Goal: Transaction & Acquisition: Book appointment/travel/reservation

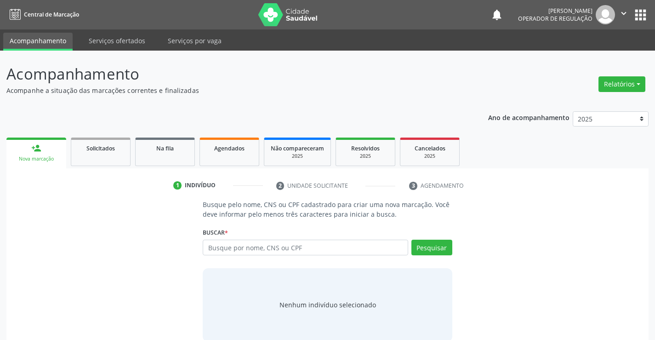
click at [285, 250] on input "text" at bounding box center [305, 248] width 205 height 16
type input "700203420769825"
click at [433, 249] on button "Pesquisar" at bounding box center [432, 248] width 41 height 16
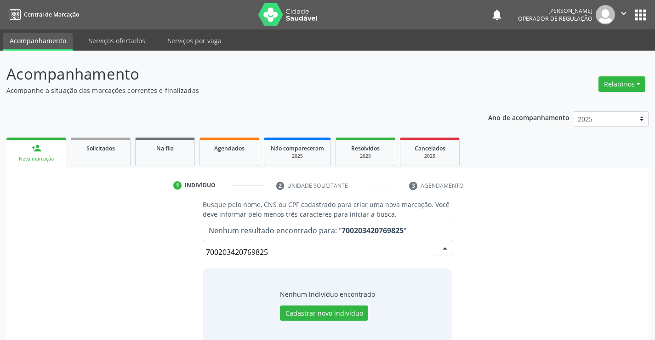
drag, startPoint x: 207, startPoint y: 249, endPoint x: 297, endPoint y: 259, distance: 90.7
click at [297, 259] on input "700203420769825" at bounding box center [319, 252] width 227 height 18
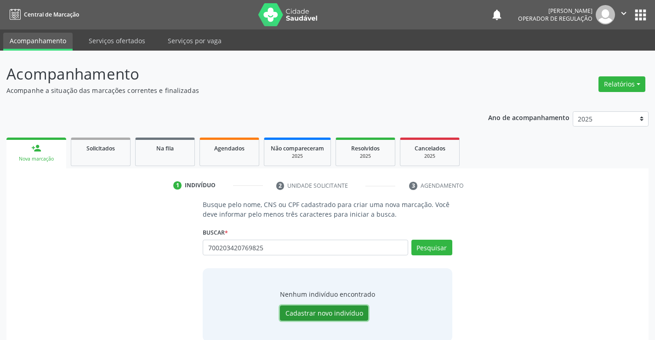
click at [332, 316] on button "Cadastrar novo indivíduo" at bounding box center [324, 313] width 88 height 16
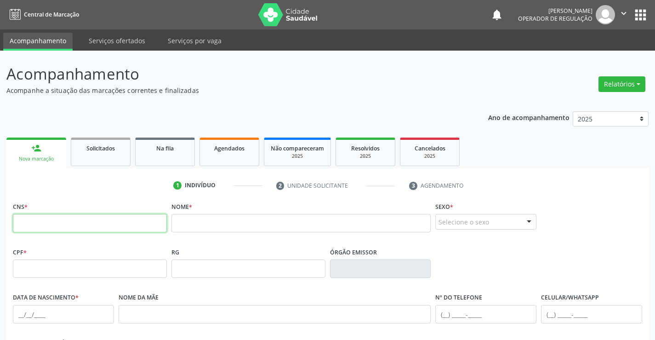
click at [96, 221] on input "text" at bounding box center [90, 223] width 154 height 18
paste input "700 2034 2076 9825"
type input "700 2034 2076 9825"
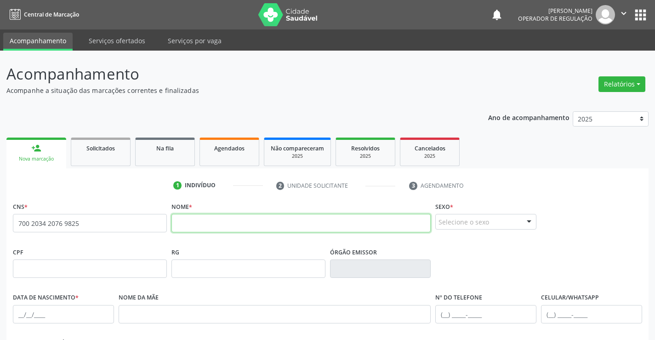
click at [213, 224] on input "text" at bounding box center [302, 223] width 260 height 18
type input "N"
type input "[PERSON_NAME] DE [DEMOGRAPHIC_DATA][PERSON_NAME]"
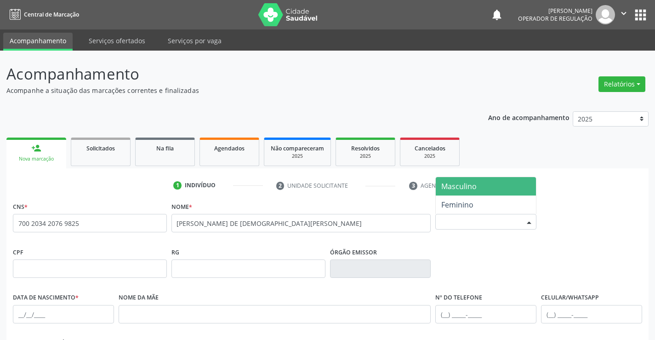
click at [497, 221] on div "Selecione o sexo" at bounding box center [486, 222] width 101 height 16
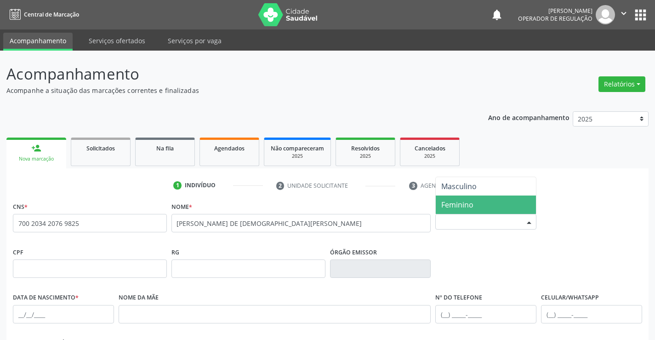
click at [467, 205] on span "Feminino" at bounding box center [458, 205] width 32 height 10
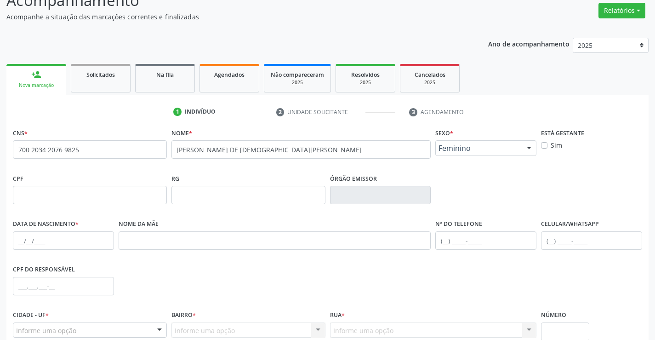
scroll to position [159, 0]
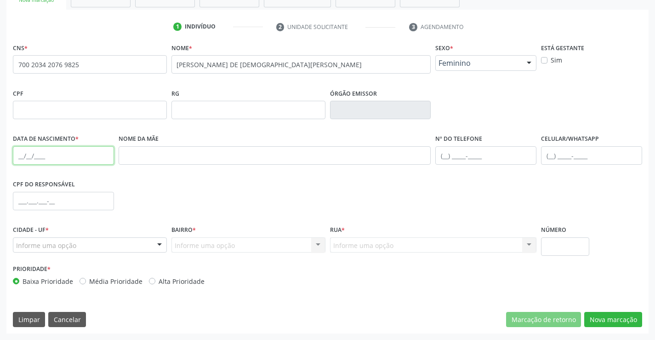
click at [63, 155] on input "text" at bounding box center [63, 155] width 101 height 18
type input "[DATE]"
click at [585, 155] on input "text" at bounding box center [591, 155] width 101 height 18
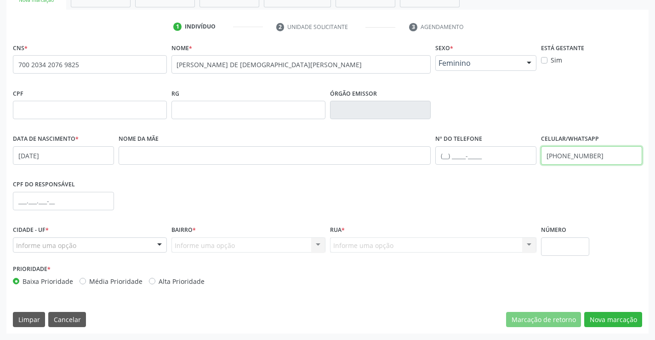
type input "[PHONE_NUMBER]"
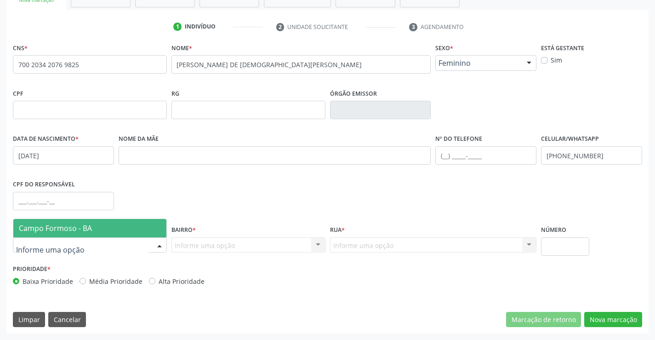
click at [73, 231] on span "Campo Formoso - BA" at bounding box center [55, 228] width 73 height 10
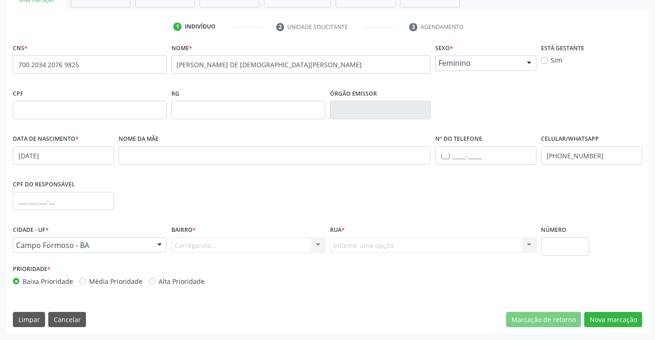
click at [202, 243] on div "Carregando... Nenhum resultado encontrado para: " " Nenhuma opção encontrada. D…" at bounding box center [249, 245] width 154 height 16
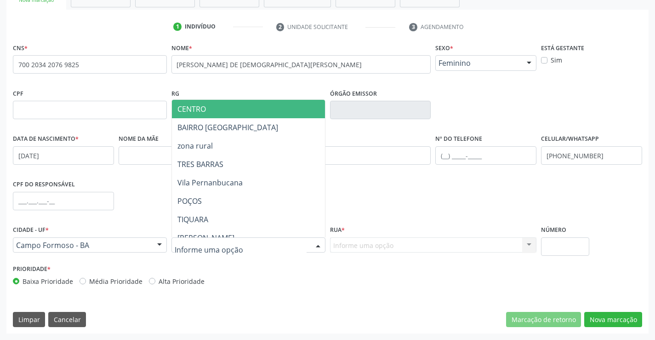
click at [224, 109] on span "CENTRO" at bounding box center [271, 109] width 199 height 18
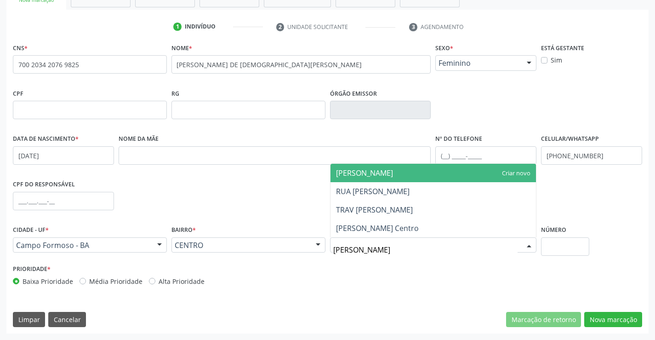
type input "[PERSON_NAME]"
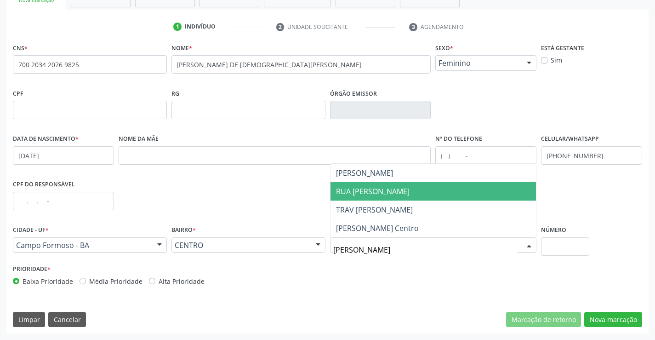
click at [379, 191] on span "RUA [PERSON_NAME]" at bounding box center [373, 191] width 74 height 10
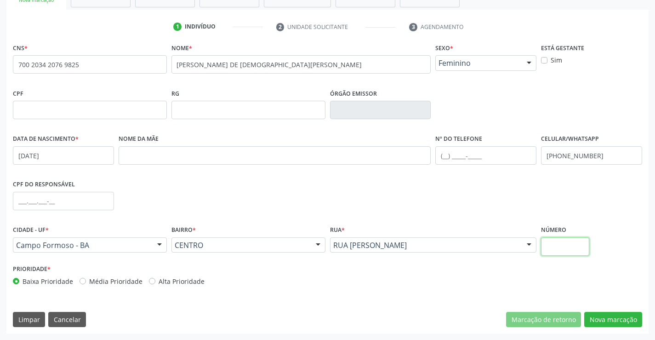
click at [567, 245] on input "text" at bounding box center [565, 246] width 48 height 18
type input "56"
click at [621, 319] on button "Nova marcação" at bounding box center [614, 320] width 58 height 16
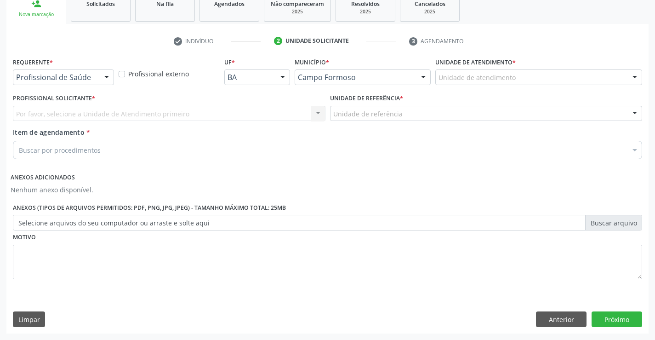
scroll to position [144, 0]
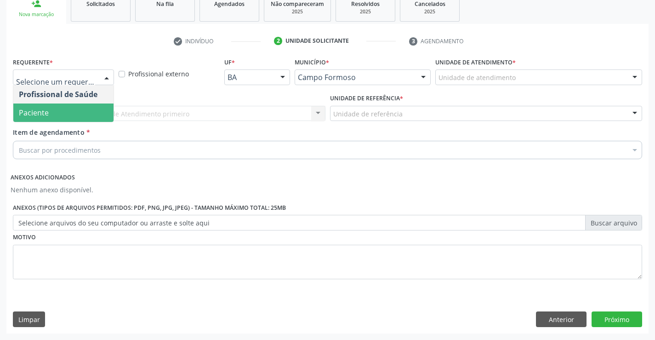
click at [47, 108] on span "Paciente" at bounding box center [34, 113] width 30 height 10
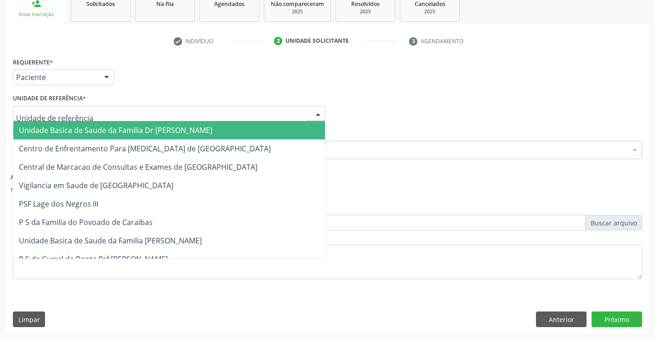
click at [47, 108] on div at bounding box center [169, 114] width 313 height 16
click at [58, 132] on span "Unidade Basica de Saude da Familia Dr [PERSON_NAME]" at bounding box center [116, 130] width 194 height 10
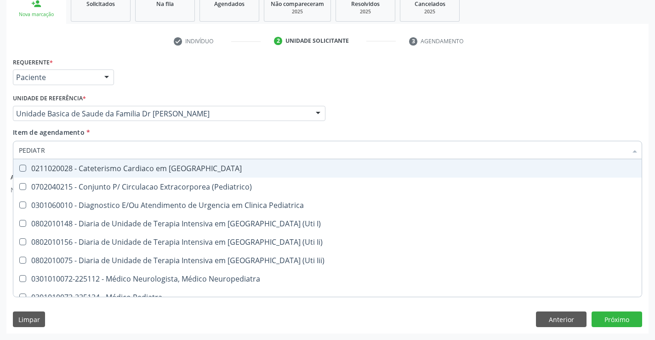
type input "PEDIATRA"
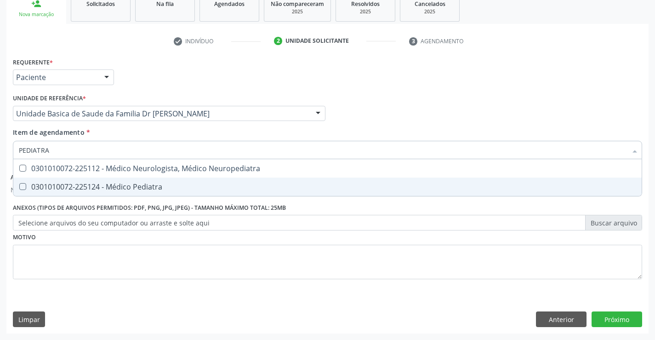
click at [128, 185] on div "0301010072-225124 - Médico Pediatra" at bounding box center [328, 186] width 618 height 7
checkbox Pediatra "true"
click at [612, 316] on button "Próximo" at bounding box center [617, 319] width 51 height 16
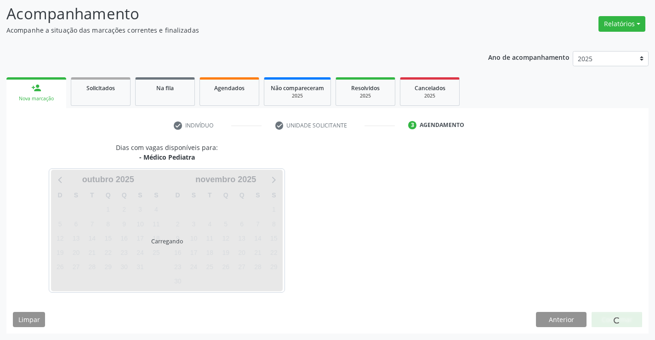
scroll to position [60, 0]
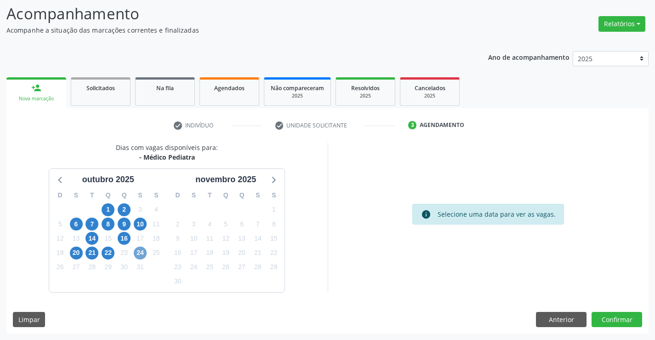
click at [140, 252] on span "24" at bounding box center [140, 253] width 13 height 13
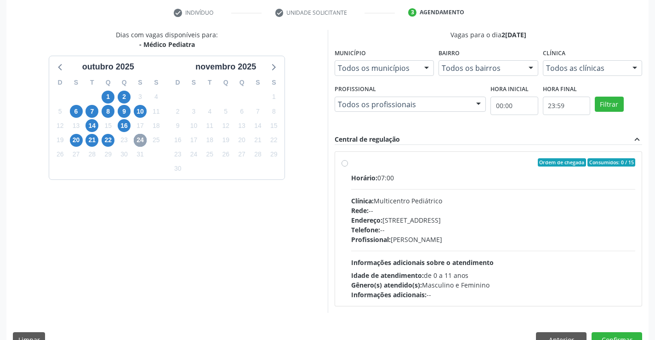
scroll to position [193, 0]
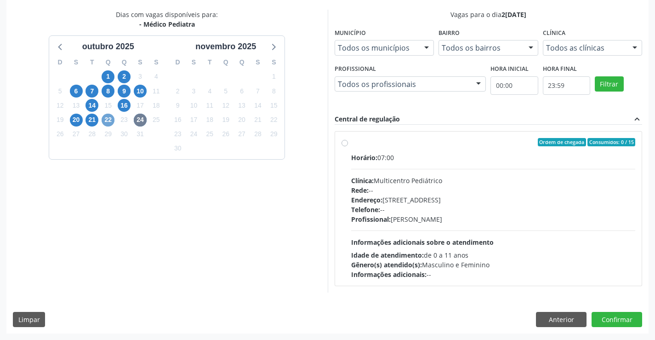
click at [106, 120] on span "22" at bounding box center [108, 120] width 13 height 13
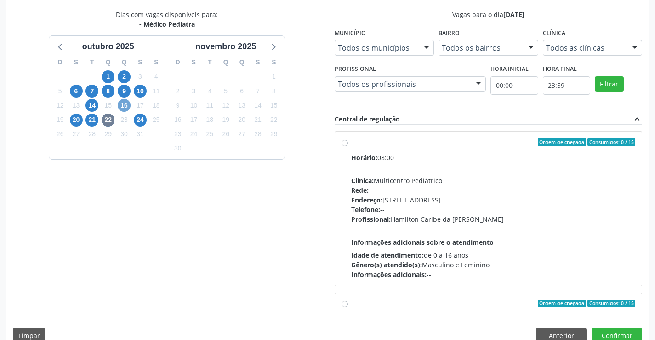
click at [126, 105] on span "16" at bounding box center [124, 105] width 13 height 13
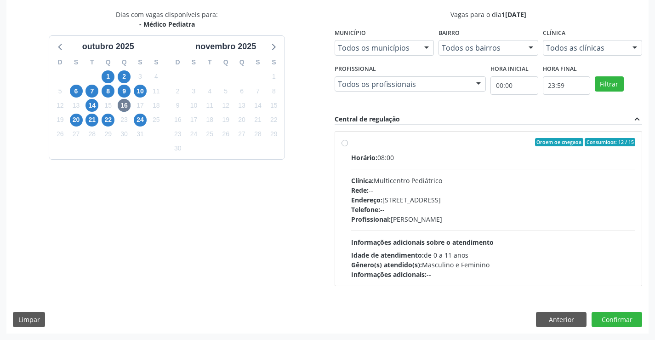
click at [417, 155] on div "Horário: 08:00" at bounding box center [493, 158] width 285 height 10
click at [348, 146] on input "Ordem de chegada Consumidos: 12 / 15 Horário: 08:00 Clínica: Multicentro Pediát…" at bounding box center [345, 142] width 6 height 8
radio input "true"
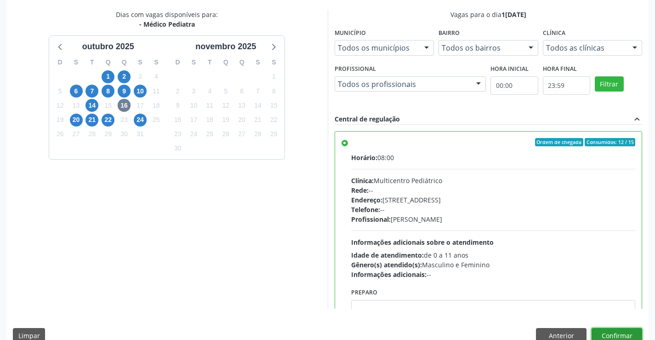
click at [617, 334] on button "Confirmar" at bounding box center [617, 336] width 51 height 16
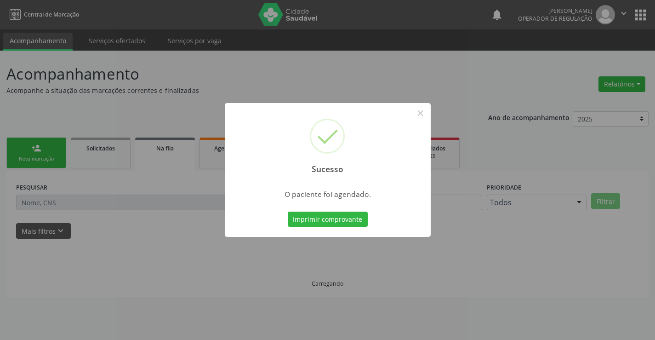
scroll to position [0, 0]
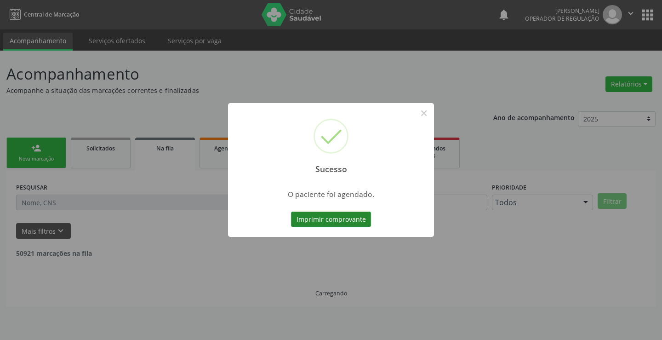
click at [323, 219] on button "Imprimir comprovante" at bounding box center [331, 220] width 80 height 16
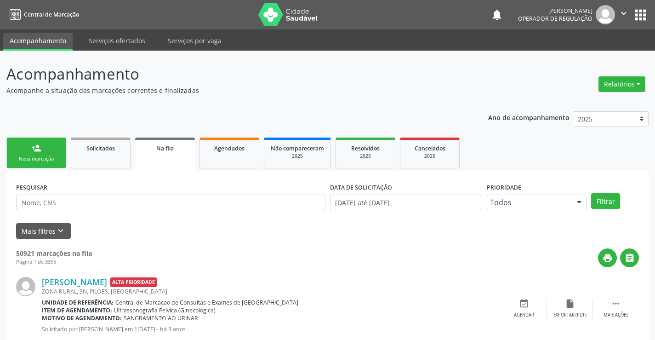
click at [39, 162] on div "Nova marcação" at bounding box center [36, 158] width 46 height 7
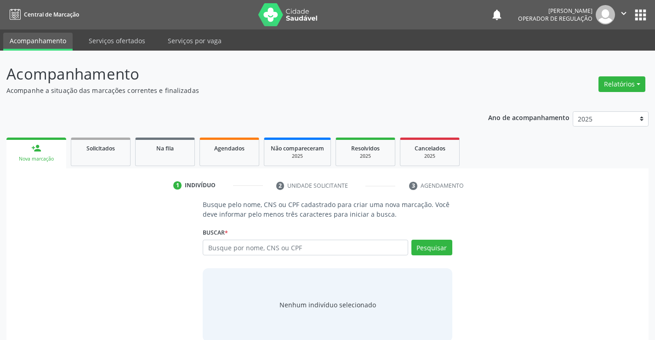
click at [625, 10] on icon "" at bounding box center [624, 13] width 10 height 10
click at [590, 56] on link "Sair" at bounding box center [600, 56] width 63 height 13
